Goal: Task Accomplishment & Management: Manage account settings

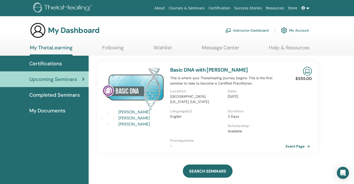
click at [260, 28] on link "Instructor Dashboard" at bounding box center [246, 30] width 43 height 11
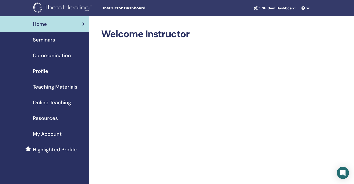
click at [44, 39] on span "Seminars" at bounding box center [44, 40] width 22 height 8
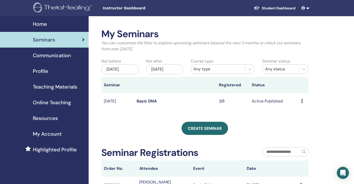
click at [301, 100] on icon at bounding box center [302, 101] width 2 height 4
click at [293, 118] on link "Attendees" at bounding box center [300, 119] width 19 height 5
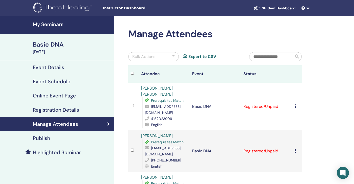
click at [130, 103] on td at bounding box center [133, 106] width 10 height 47
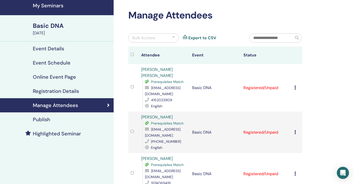
scroll to position [28, 0]
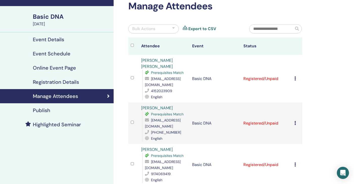
click at [130, 157] on td at bounding box center [133, 164] width 10 height 41
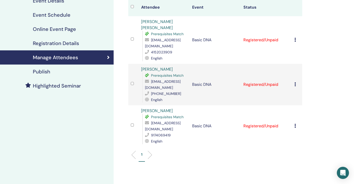
scroll to position [67, 0]
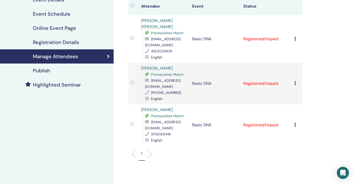
click at [296, 122] on icon at bounding box center [295, 124] width 2 height 4
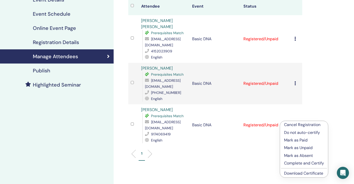
click at [291, 138] on p "Mark as Paid" at bounding box center [304, 140] width 40 height 6
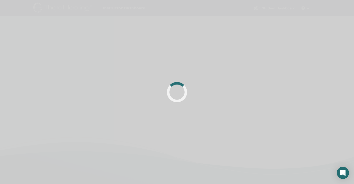
scroll to position [67, 0]
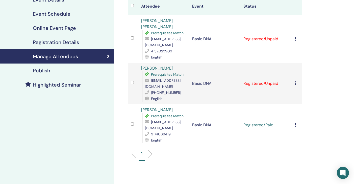
click at [295, 37] on icon at bounding box center [295, 39] width 2 height 4
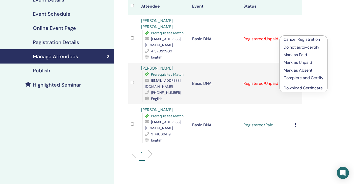
click at [294, 54] on p "Mark as Paid" at bounding box center [304, 55] width 40 height 6
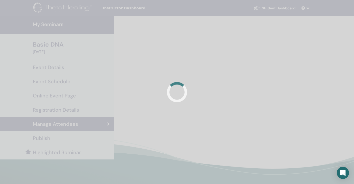
scroll to position [67, 0]
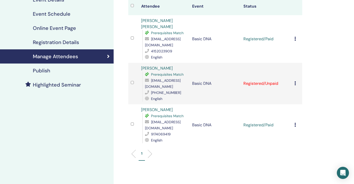
click at [293, 77] on td "Cancel Registration Do not auto-certify Mark as Paid Mark as Unpaid Mark as Abs…" at bounding box center [297, 83] width 10 height 41
click at [295, 81] on icon at bounding box center [295, 83] width 2 height 4
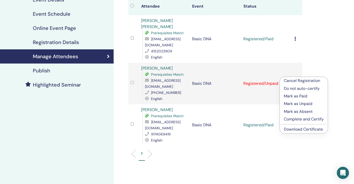
click at [308, 64] on div "Manage Attendees Bulk Actions Export to CSV Attendee Event Status [PERSON_NAME]…" at bounding box center [232, 92] width 236 height 287
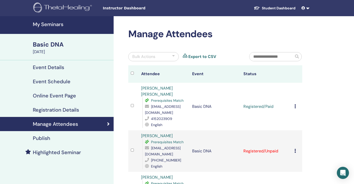
scroll to position [0, 0]
drag, startPoint x: 190, startPoint y: 106, endPoint x: 149, endPoint y: 104, distance: 41.7
click at [149, 104] on tr "[PERSON_NAME] [PERSON_NAME] Prerequisites Match [EMAIL_ADDRESS][DOMAIN_NAME] 41…" at bounding box center [215, 106] width 174 height 47
click at [149, 104] on div "[EMAIL_ADDRESS][DOMAIN_NAME]" at bounding box center [166, 109] width 42 height 12
click at [145, 104] on icon at bounding box center [148, 106] width 6 height 4
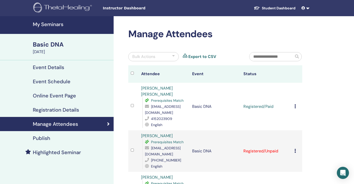
click at [146, 104] on icon at bounding box center [148, 106] width 6 height 4
click at [149, 106] on span "[EMAIL_ADDRESS][DOMAIN_NAME]" at bounding box center [163, 109] width 36 height 11
click at [147, 106] on span "[EMAIL_ADDRESS][DOMAIN_NAME]" at bounding box center [163, 109] width 36 height 11
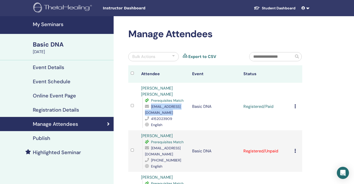
copy span "[EMAIL_ADDRESS][DOMAIN_NAME]"
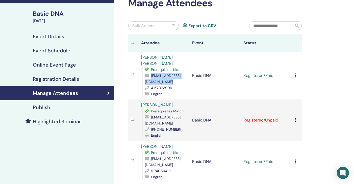
scroll to position [41, 0]
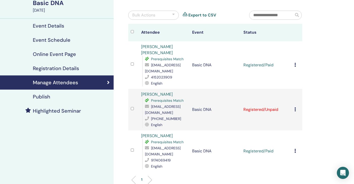
click at [155, 148] on span "[EMAIL_ADDRESS][DOMAIN_NAME]" at bounding box center [163, 150] width 36 height 11
copy span "[EMAIL_ADDRESS][DOMAIN_NAME]"
